Goal: Find specific page/section: Find specific page/section

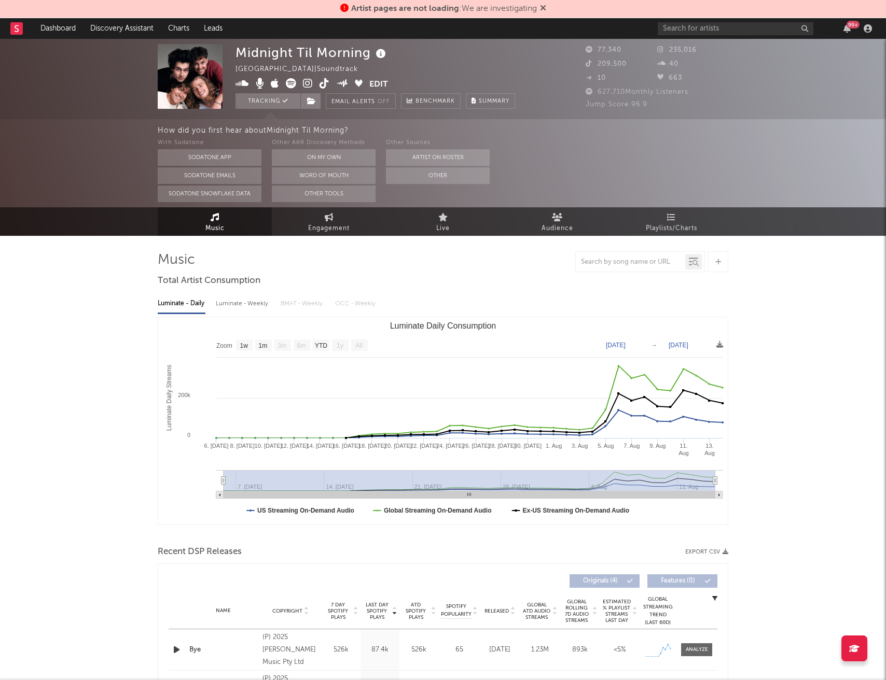
select select "1w"
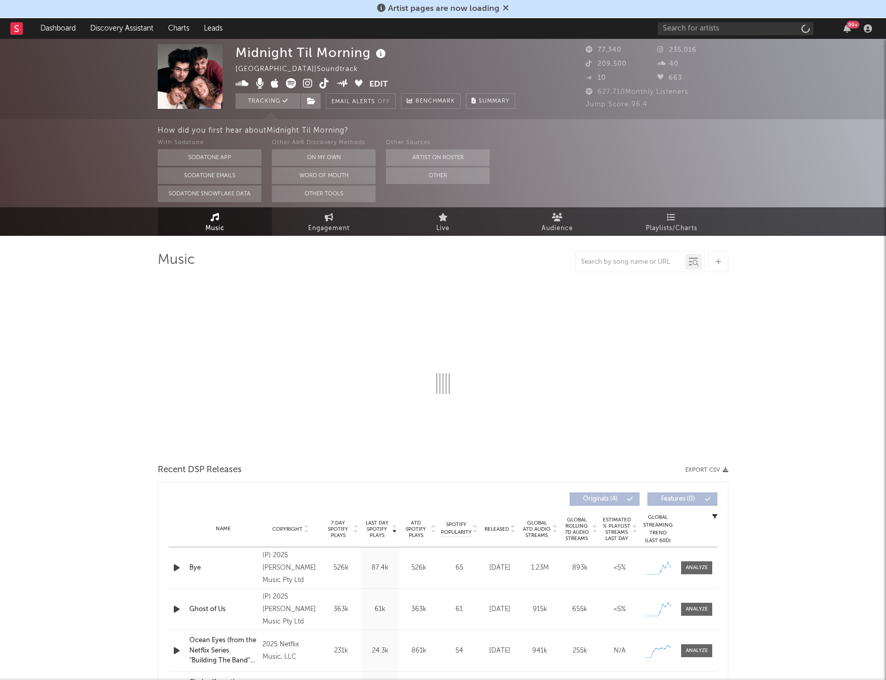
select select "1w"
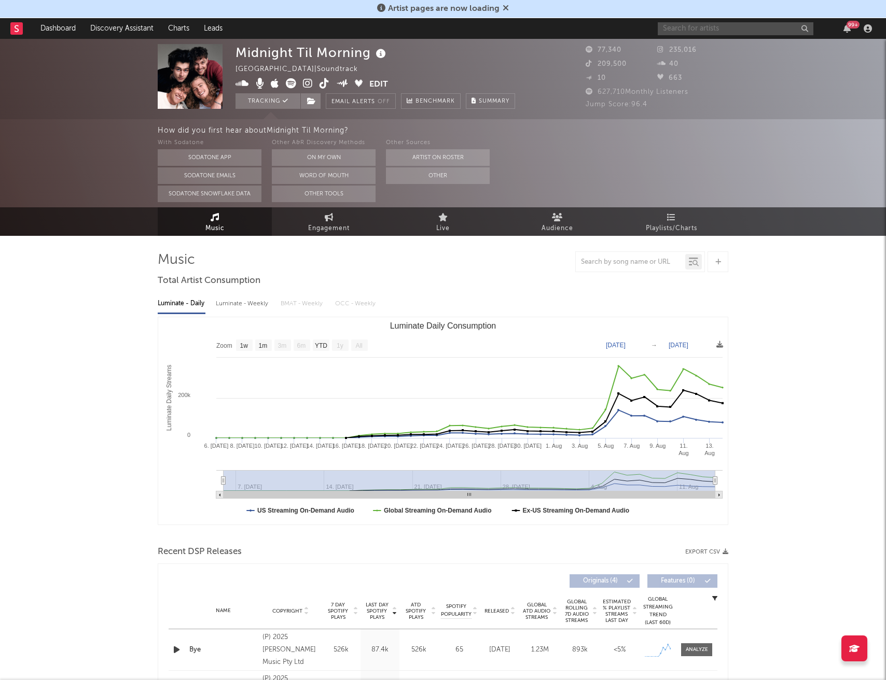
click at [705, 27] on input "text" at bounding box center [736, 28] width 156 height 13
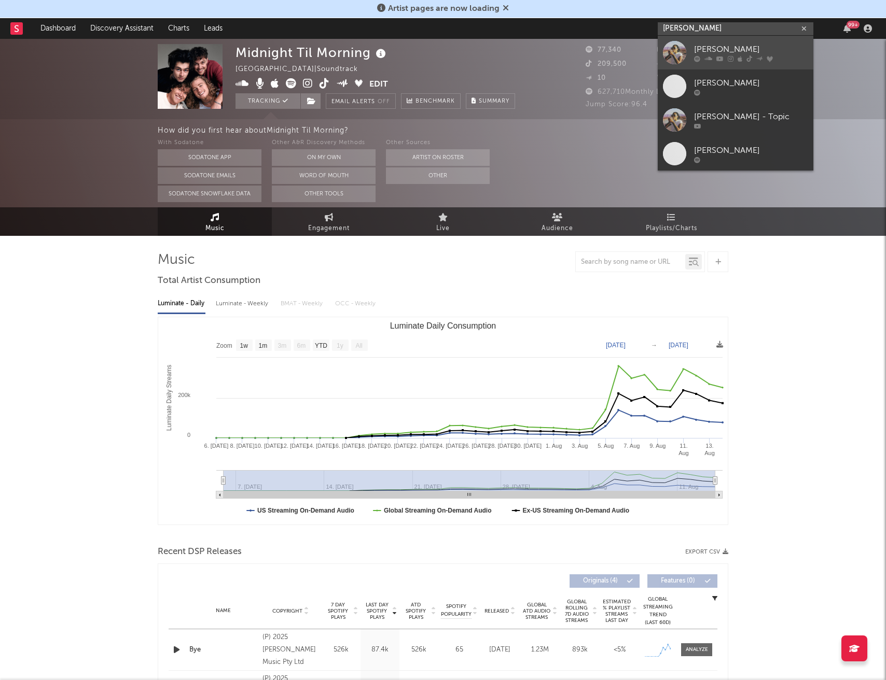
type input "[PERSON_NAME]"
click at [725, 46] on div "[PERSON_NAME]" at bounding box center [751, 49] width 114 height 12
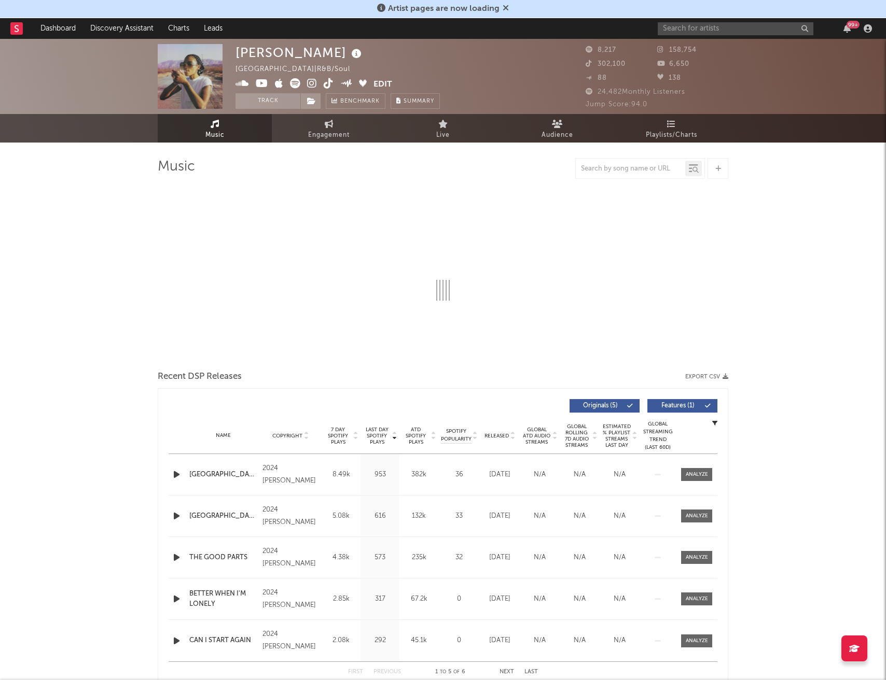
select select "1w"
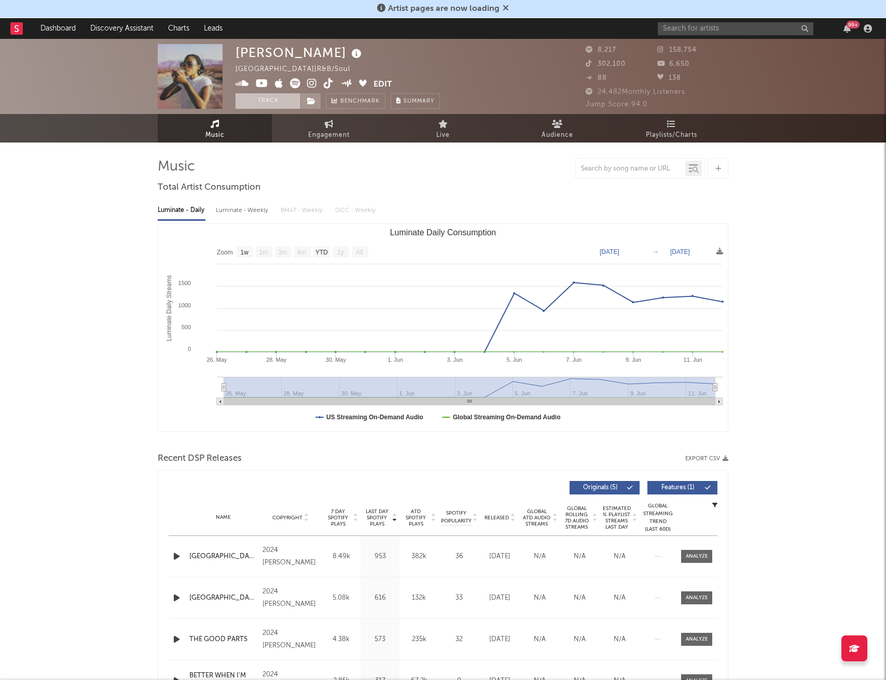
click at [270, 107] on button "Track" at bounding box center [267, 101] width 65 height 16
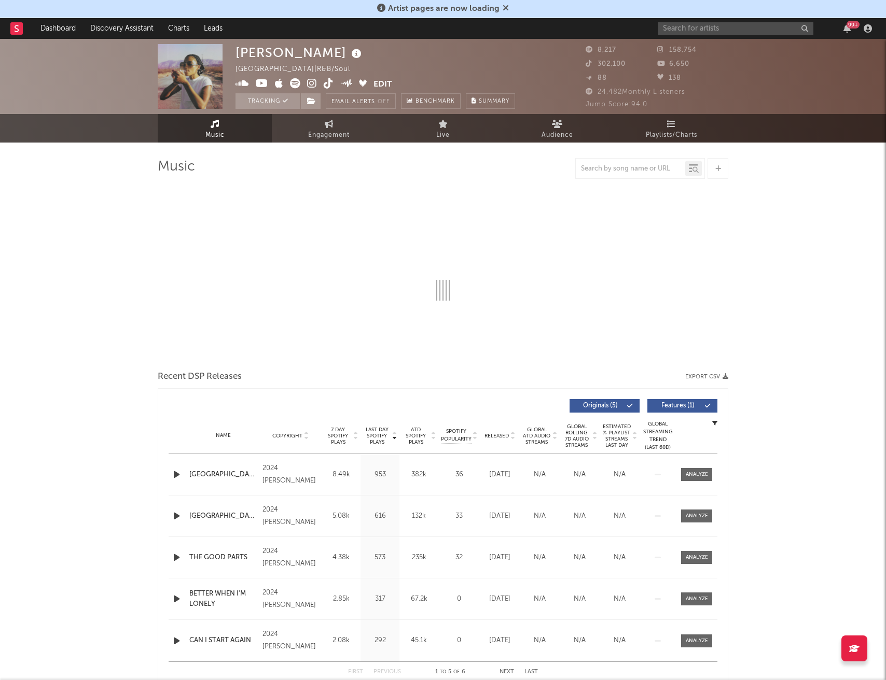
select select "1w"
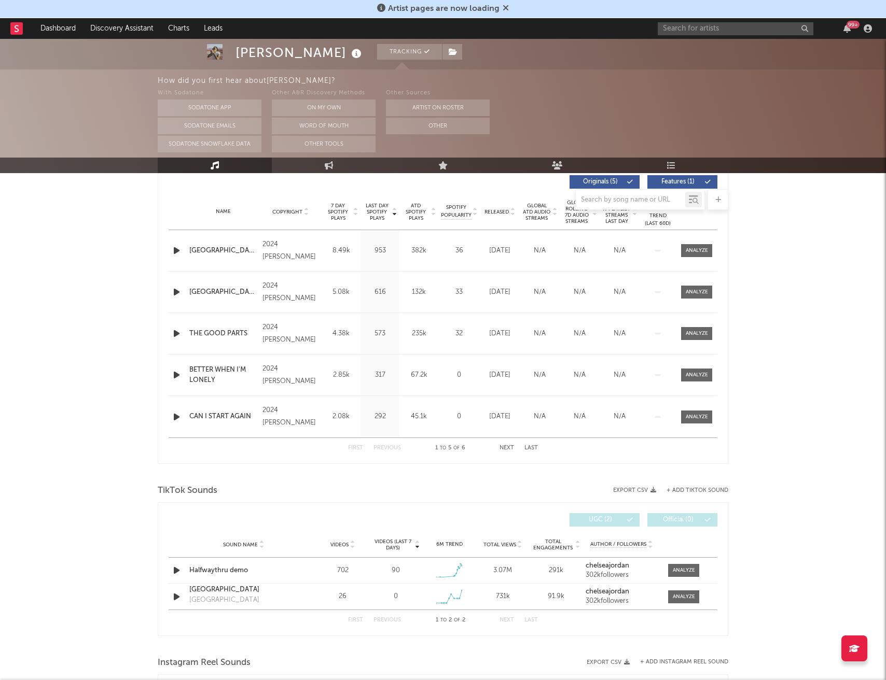
scroll to position [401, 0]
click at [685, 569] on div at bounding box center [684, 569] width 22 height 8
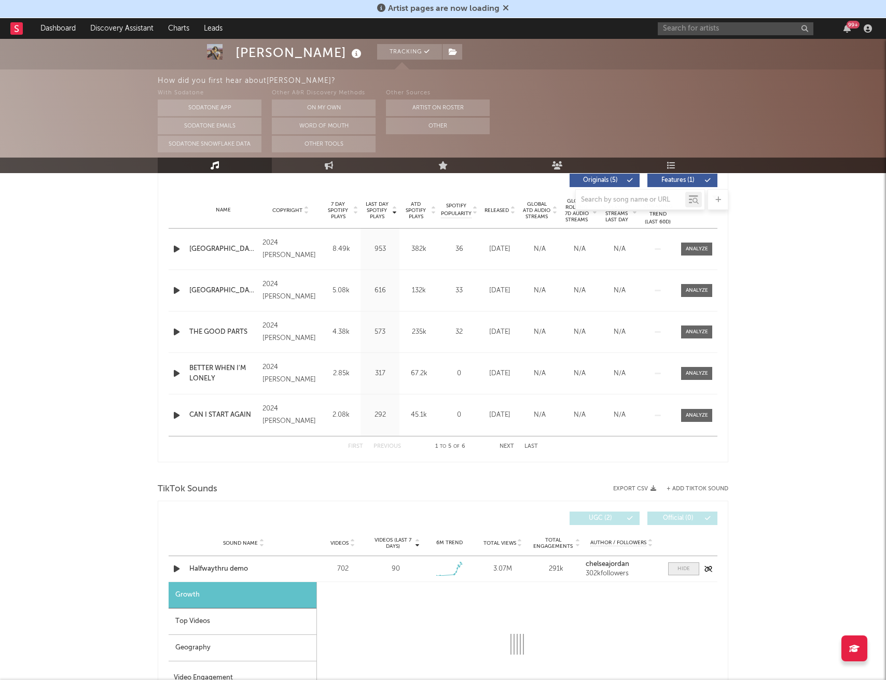
select select "1w"
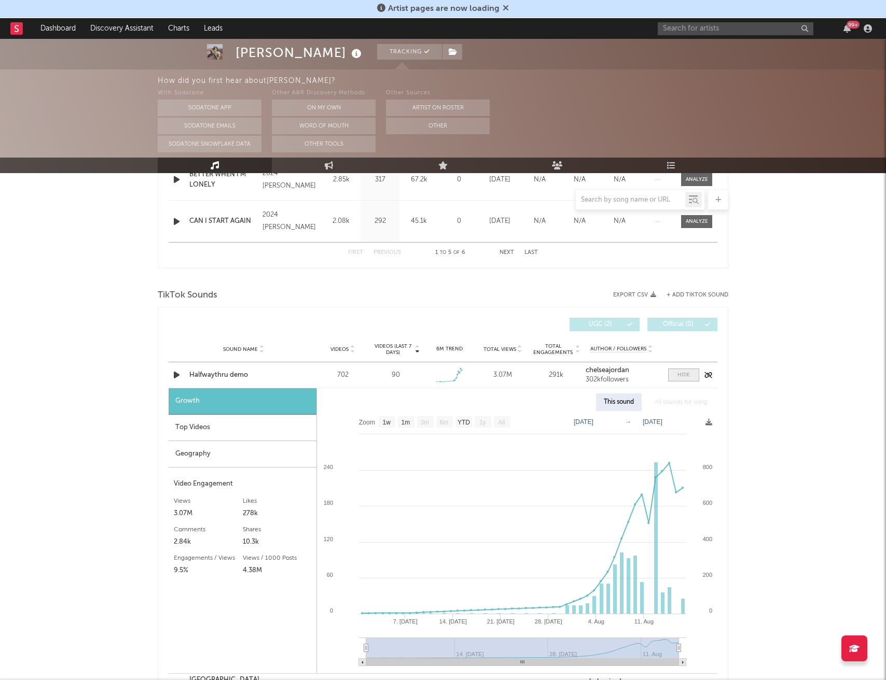
scroll to position [629, 0]
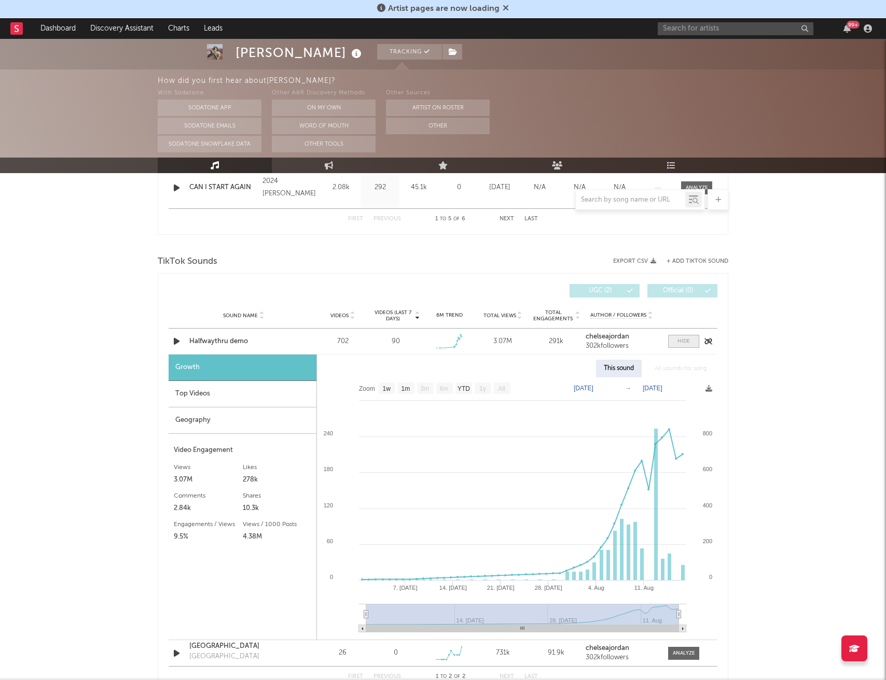
click at [682, 345] on span at bounding box center [683, 341] width 31 height 13
